Goal: Task Accomplishment & Management: Manage account settings

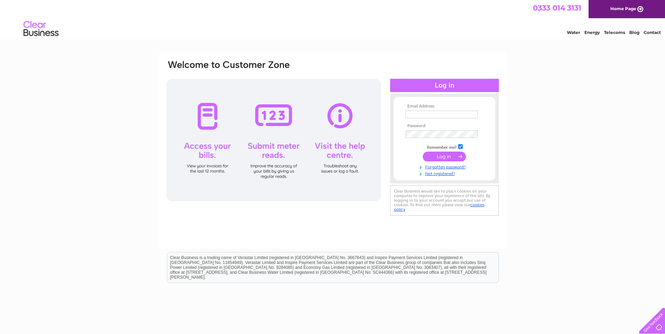
type input "[PERSON_NAME][EMAIL_ADDRESS][DOMAIN_NAME]"
click at [445, 157] on input "submit" at bounding box center [444, 157] width 43 height 10
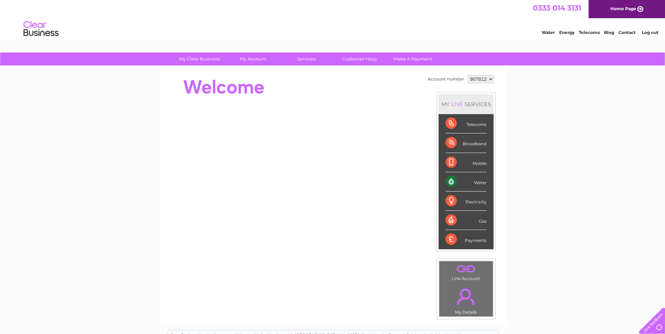
click at [488, 80] on select "907612" at bounding box center [481, 79] width 26 height 8
click at [465, 303] on link "." at bounding box center [466, 297] width 50 height 25
